Goal: Transaction & Acquisition: Download file/media

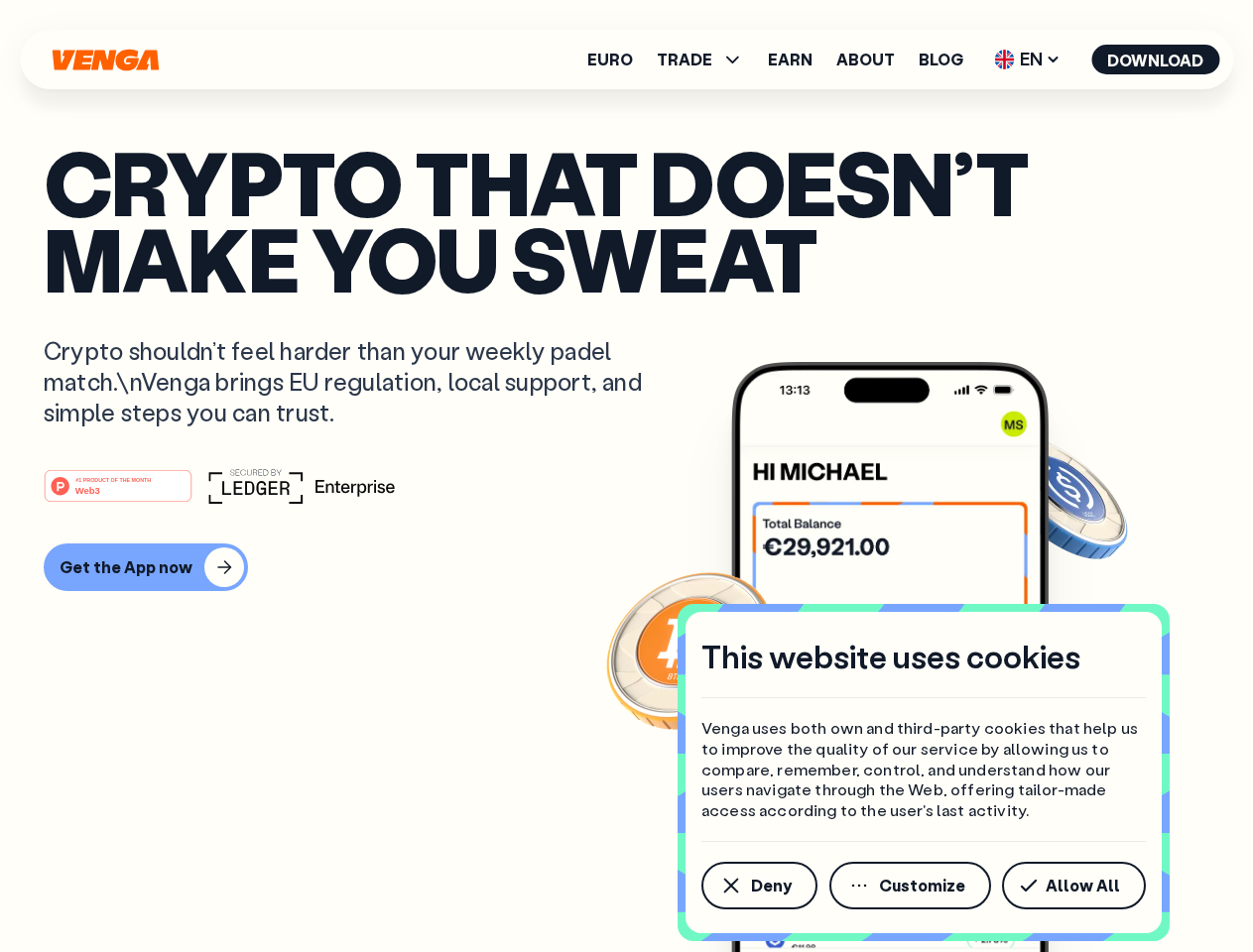
click at [626, 476] on div "#1 PRODUCT OF THE MONTH Web3" at bounding box center [626, 486] width 1166 height 36
click at [758, 886] on span "Deny" at bounding box center [771, 886] width 41 height 16
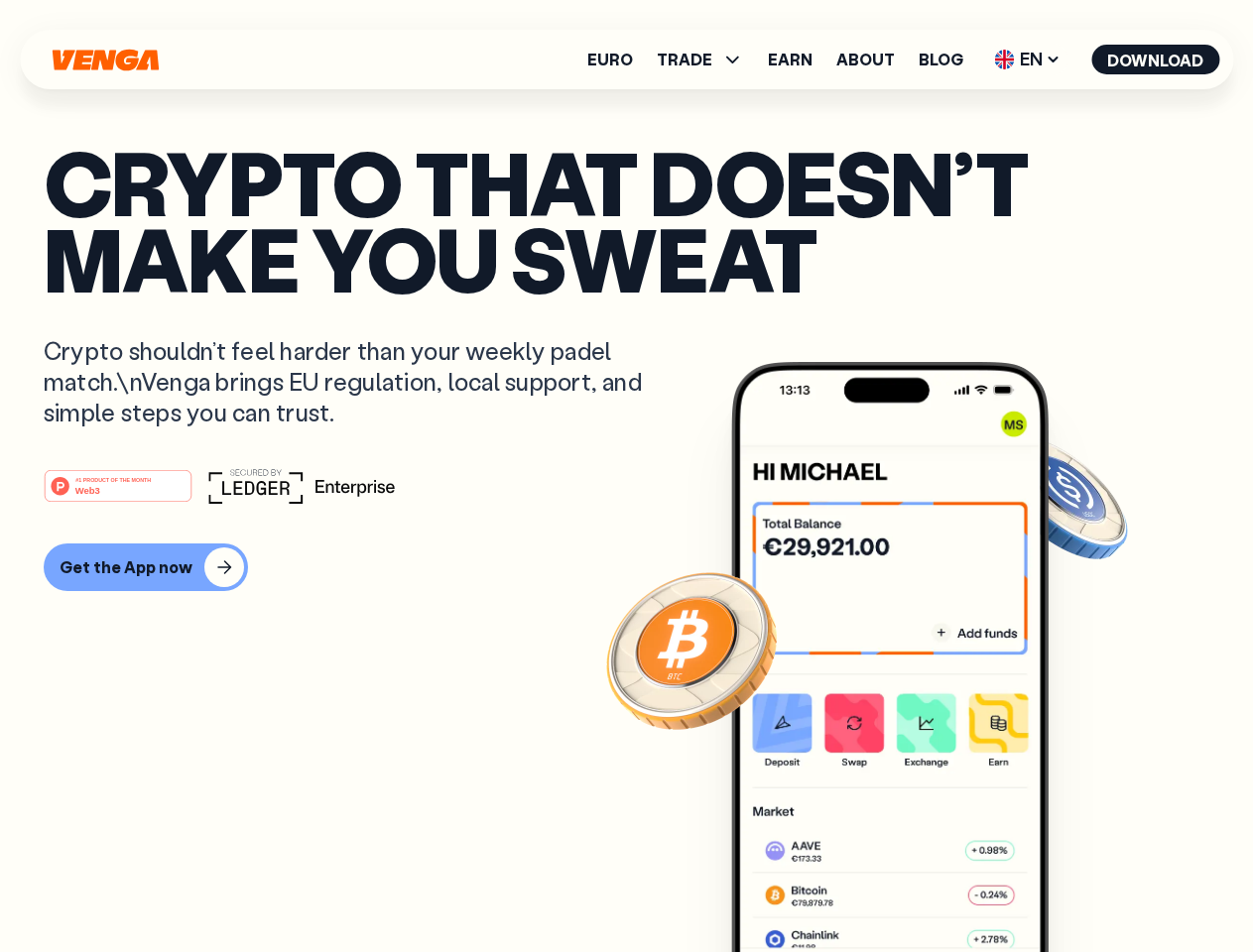
click at [912, 886] on img at bounding box center [889, 694] width 318 height 664
click at [1078, 886] on article "Crypto that doesn’t make you sweat Crypto shouldn’t feel harder than your weekl…" at bounding box center [626, 515] width 1166 height 744
click at [706, 60] on span "TRADE" at bounding box center [684, 60] width 56 height 16
click at [1028, 60] on span "EN" at bounding box center [1027, 60] width 81 height 32
click at [1156, 60] on button "Download" at bounding box center [1155, 60] width 128 height 30
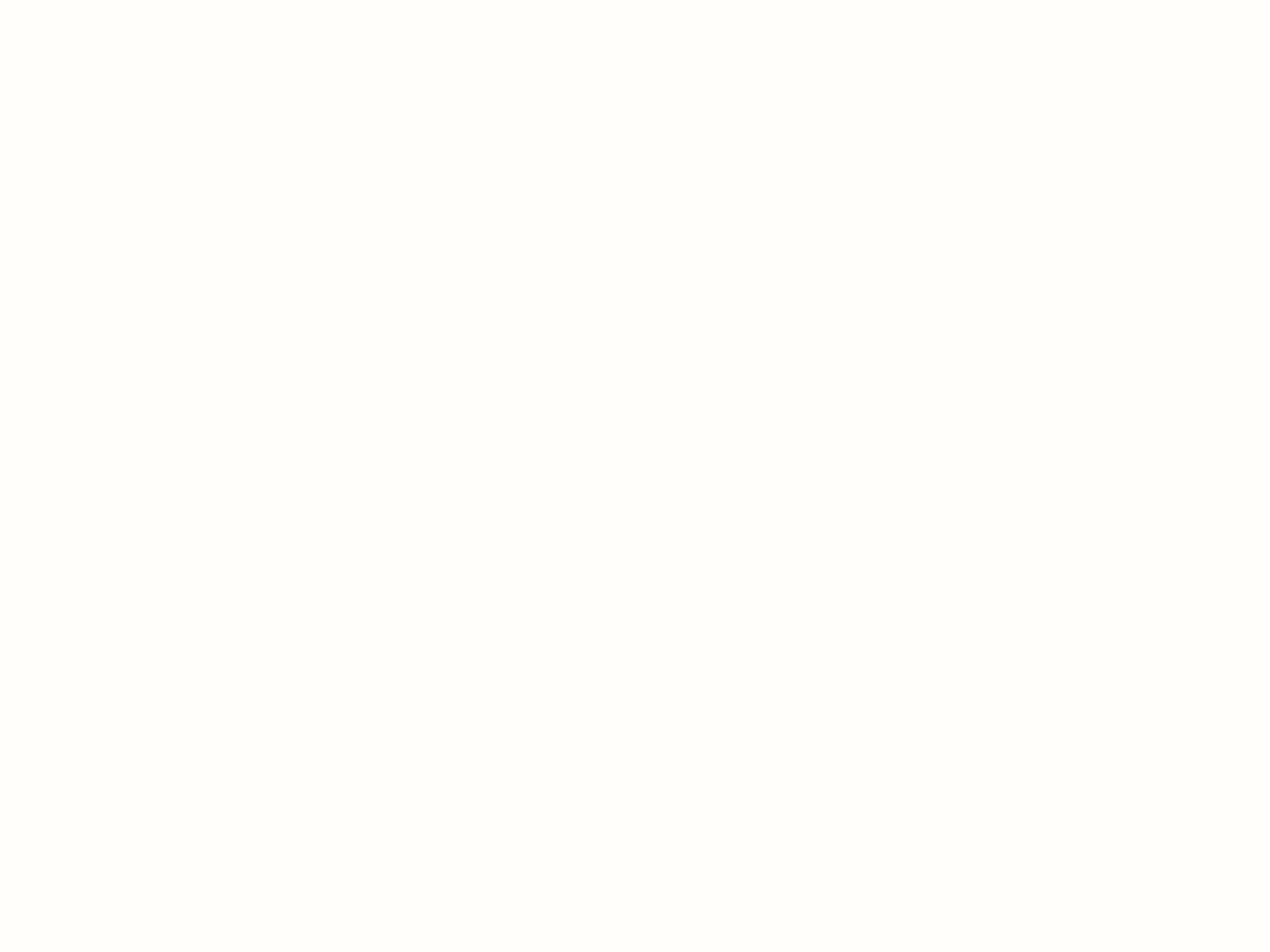
click at [142, 0] on html "This website uses cookies Venga uses both own and third-party cookies that help…" at bounding box center [635, 0] width 1270 height 0
click at [122, 0] on html "This website uses cookies Venga uses both own and third-party cookies that help…" at bounding box center [635, 0] width 1270 height 0
